Goal: Information Seeking & Learning: Find specific page/section

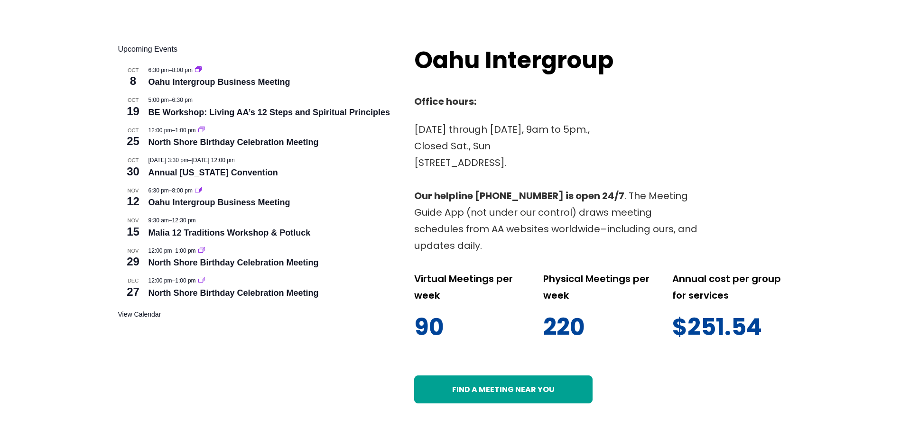
scroll to position [569, 0]
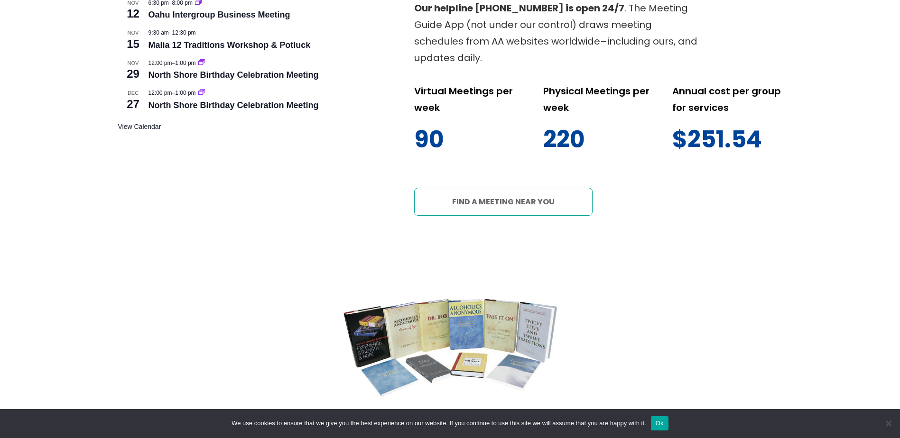
click at [494, 204] on link "Find a meeting near you" at bounding box center [503, 202] width 178 height 28
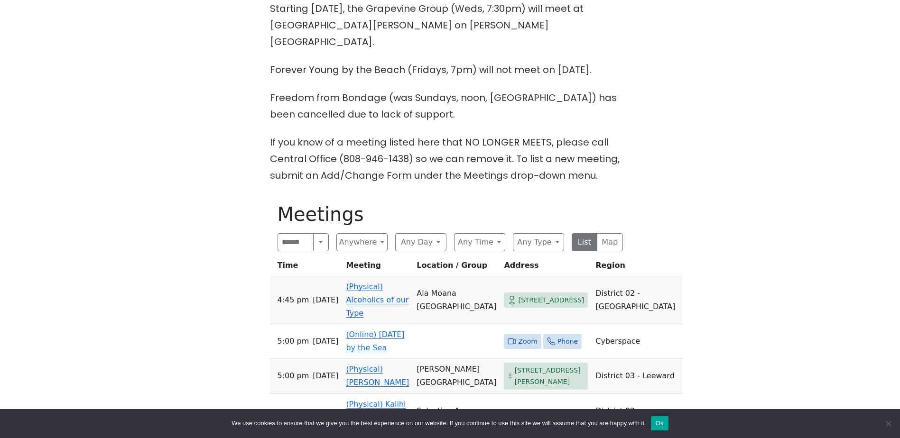
scroll to position [569, 0]
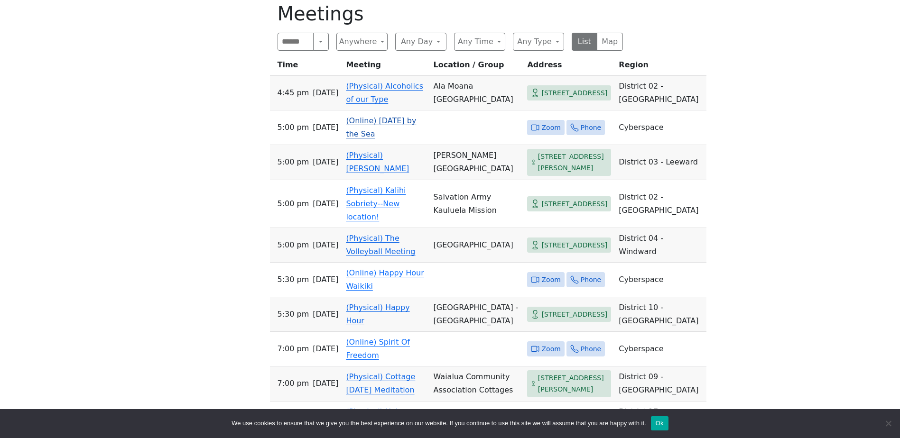
click at [385, 116] on link "(Online) [DATE] by the Sea" at bounding box center [381, 127] width 70 height 22
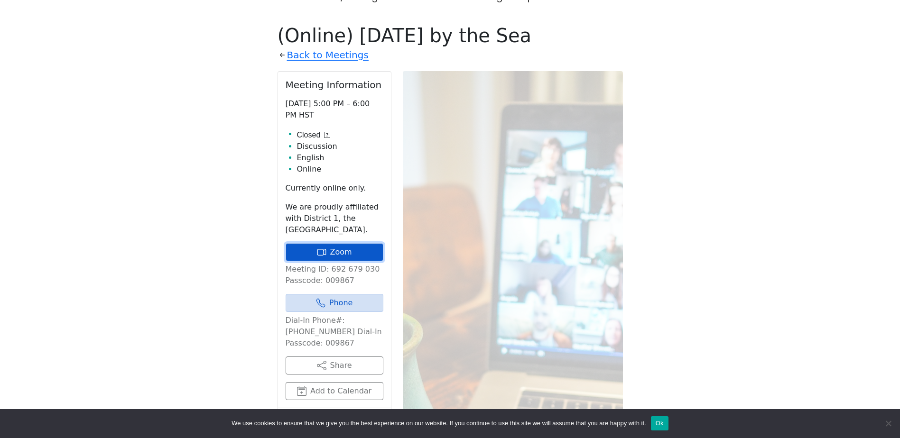
click at [342, 243] on link "Zoom" at bounding box center [335, 252] width 98 height 18
